Goal: Check status: Check status

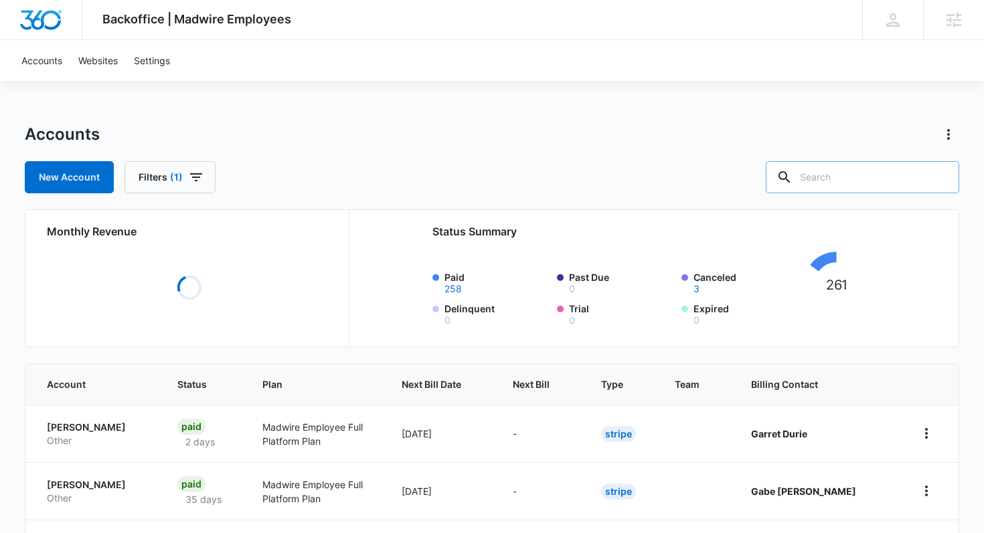
click at [882, 173] on input "text" at bounding box center [862, 177] width 193 height 32
paste input "M336054"
type input "M336054"
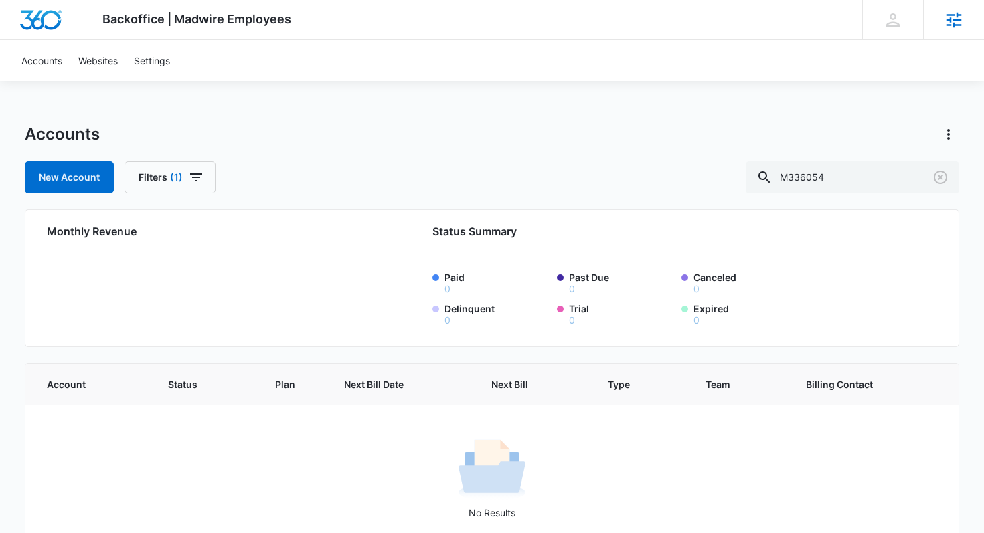
click at [960, 19] on icon at bounding box center [953, 19] width 15 height 15
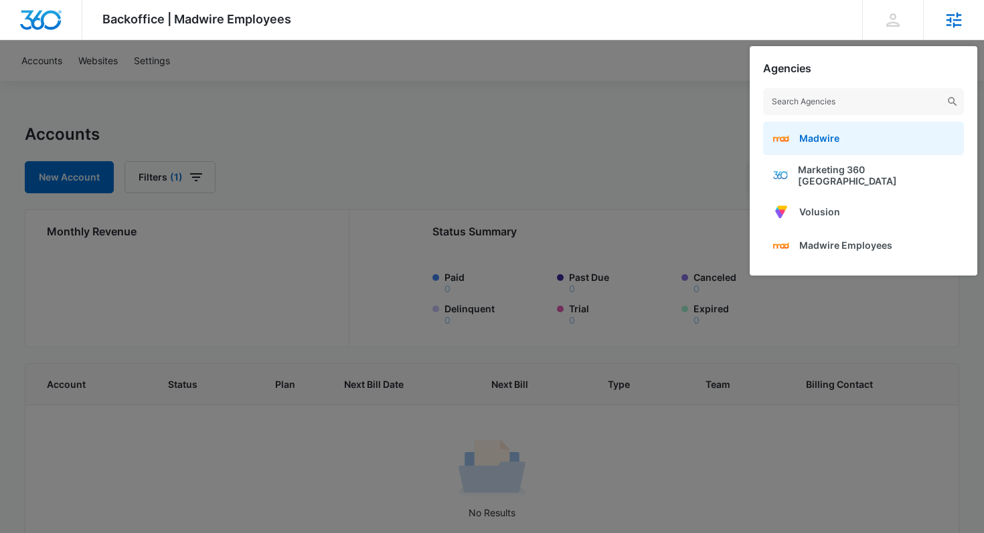
click at [835, 136] on span "Madwire" at bounding box center [819, 138] width 40 height 11
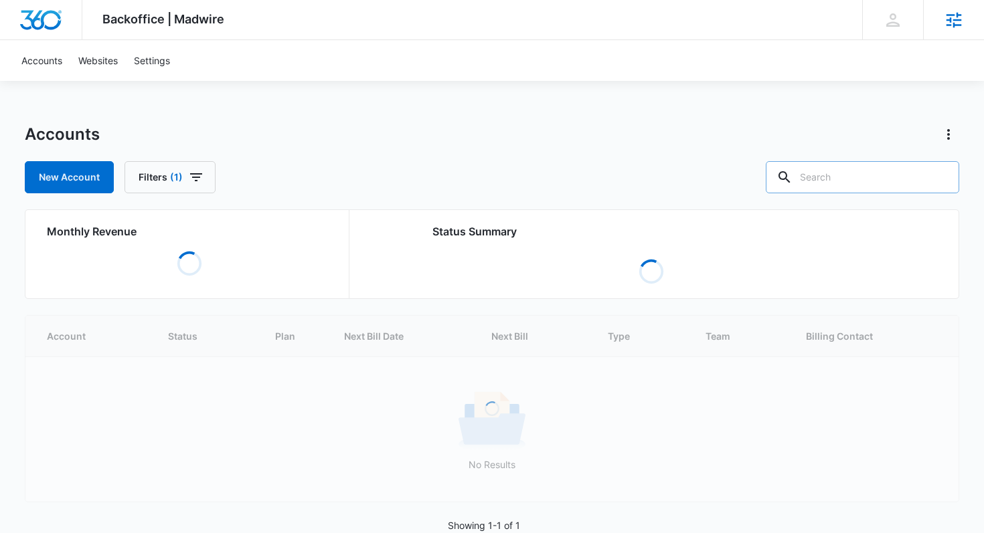
click at [840, 172] on input "text" at bounding box center [862, 177] width 193 height 32
paste input "M336054"
type input "M336054"
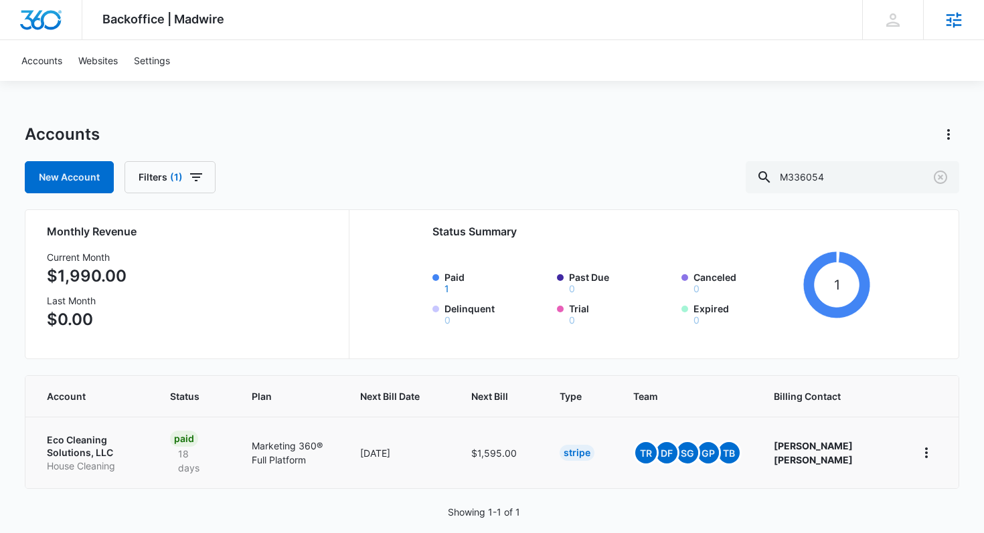
click at [60, 449] on p "Eco Cleaning Solutions, LLC" at bounding box center [92, 447] width 91 height 26
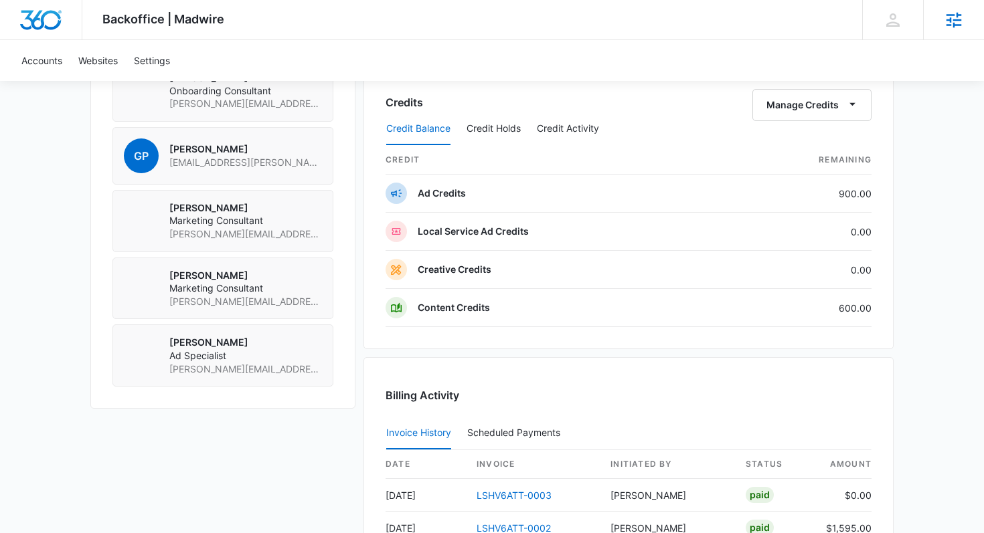
scroll to position [960, 0]
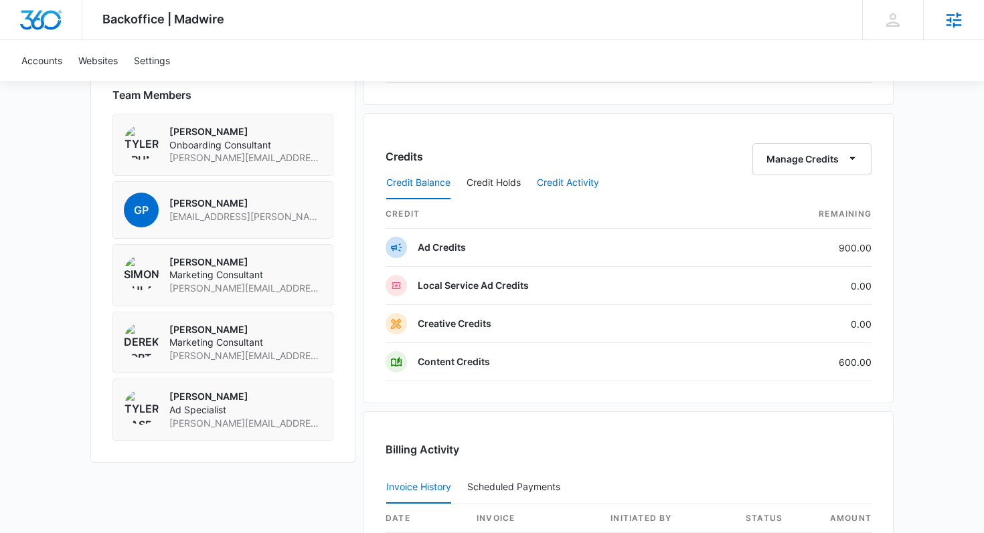
click at [567, 181] on button "Credit Activity" at bounding box center [568, 183] width 62 height 32
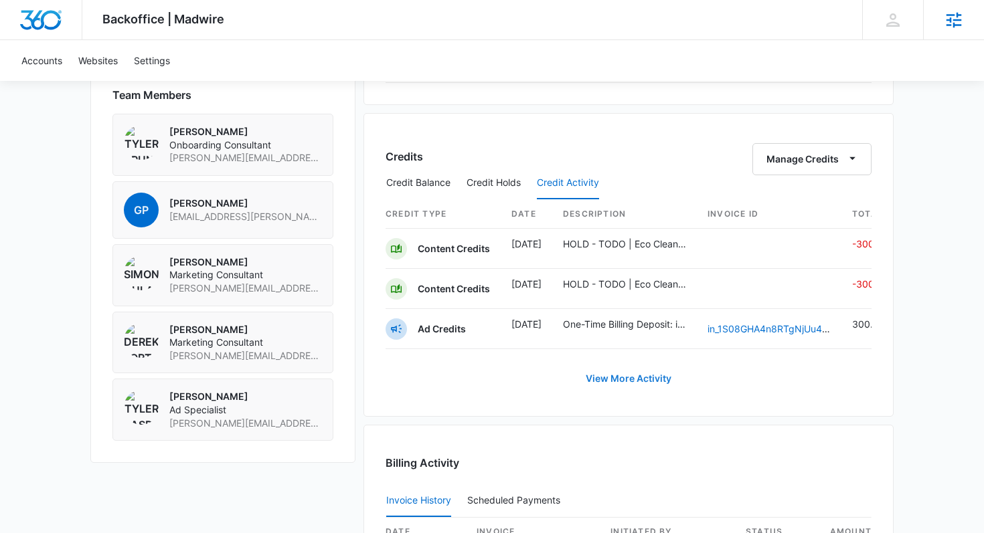
click at [630, 377] on link "View More Activity" at bounding box center [628, 379] width 112 height 32
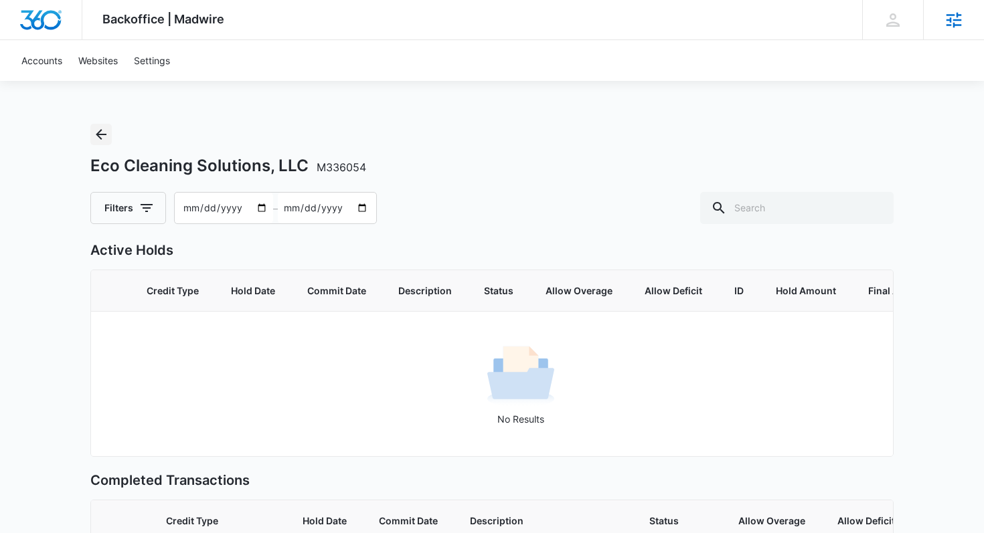
click at [96, 129] on icon "Back" at bounding box center [101, 134] width 16 height 16
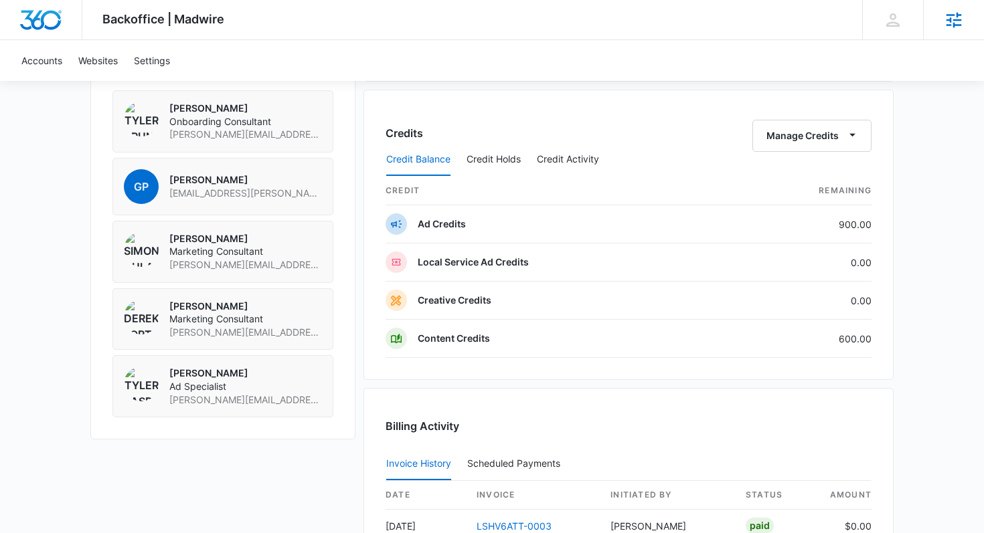
scroll to position [978, 0]
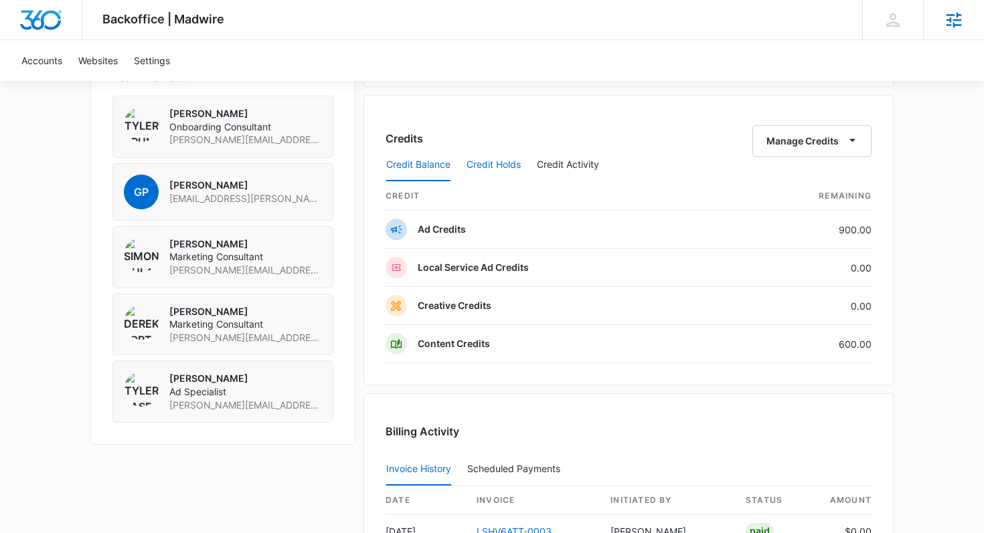
click at [503, 161] on button "Credit Holds" at bounding box center [493, 165] width 54 height 32
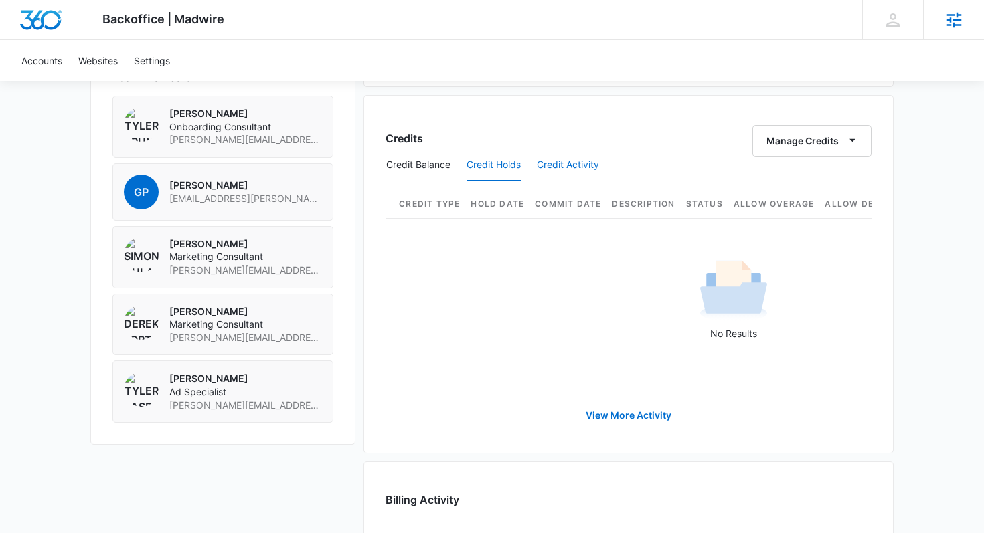
click at [569, 170] on button "Credit Activity" at bounding box center [568, 165] width 62 height 32
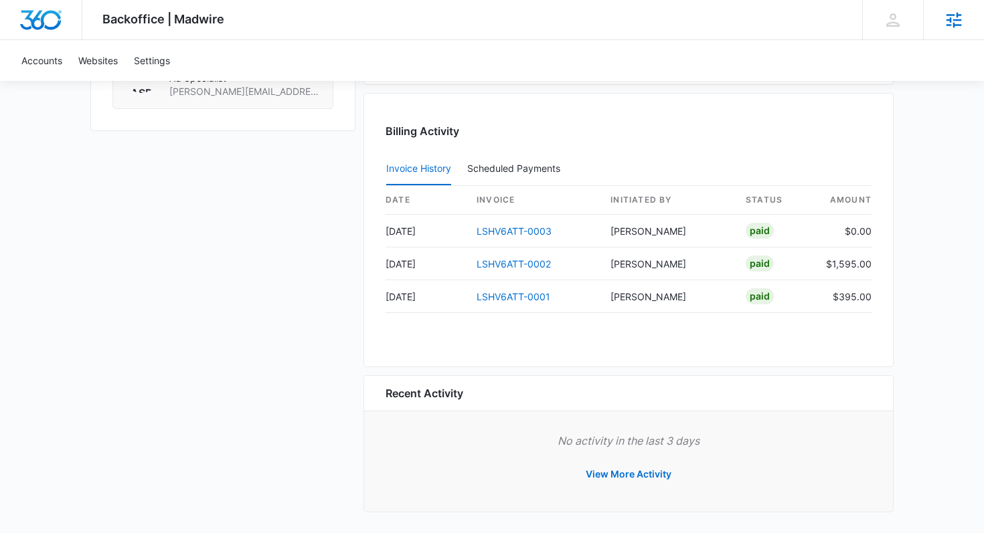
scroll to position [1296, 0]
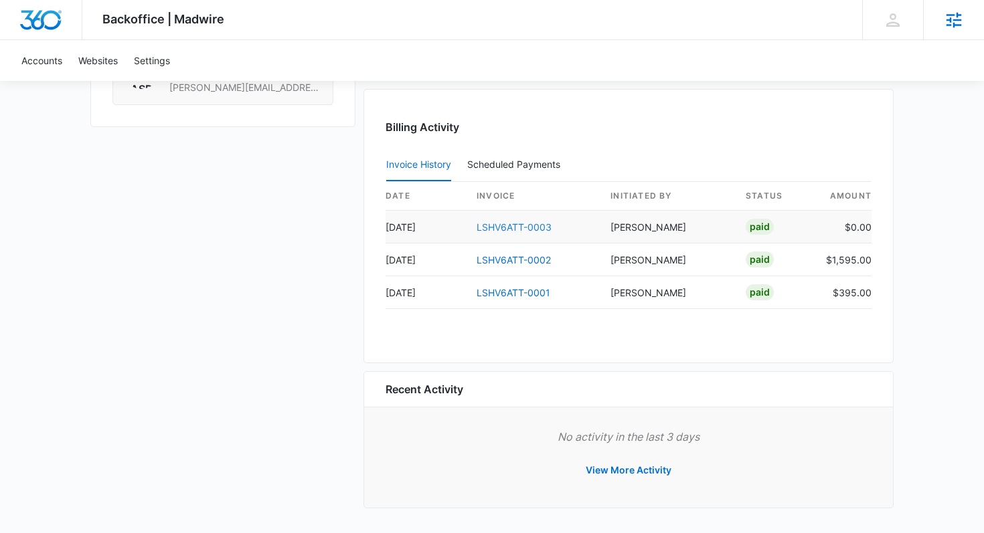
click at [516, 226] on link "LSHV6ATT-0003" at bounding box center [514, 227] width 75 height 11
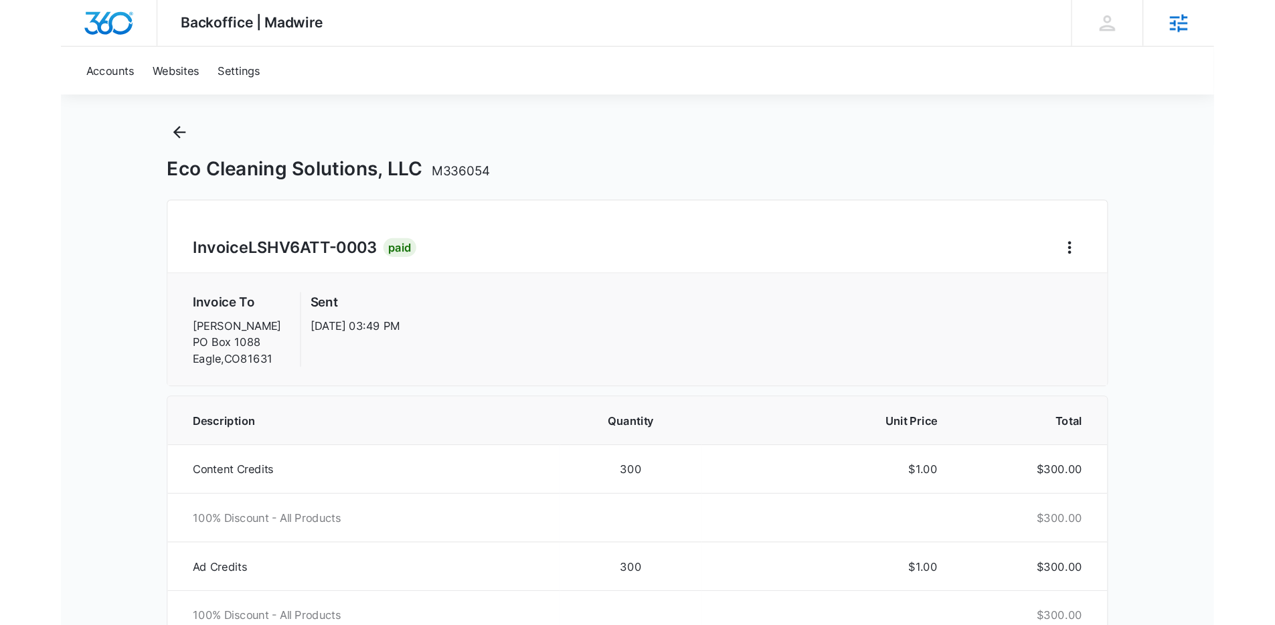
scroll to position [27, 0]
